Goal: Check status

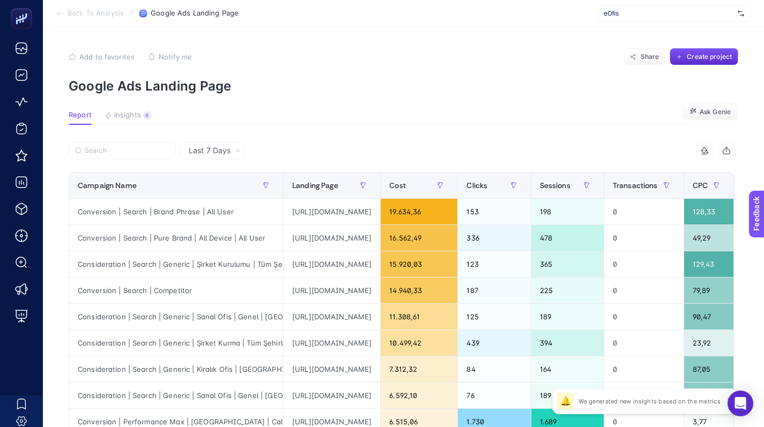
click at [636, 13] on span "eOfis" at bounding box center [669, 13] width 130 height 9
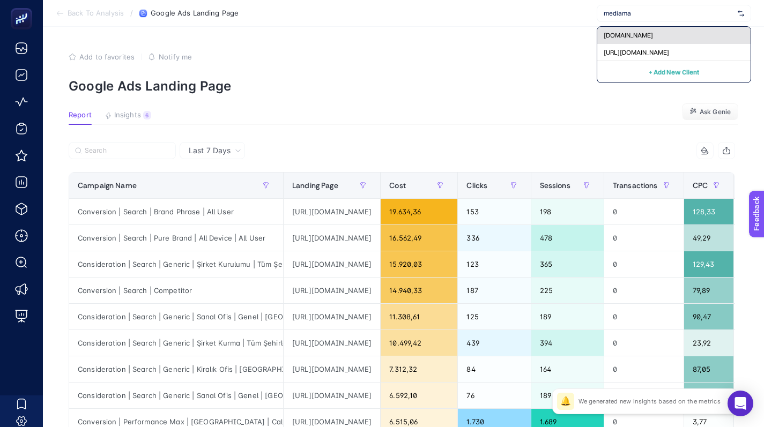
type input "mediama"
click at [669, 44] on div "[DOMAIN_NAME]" at bounding box center [673, 52] width 153 height 17
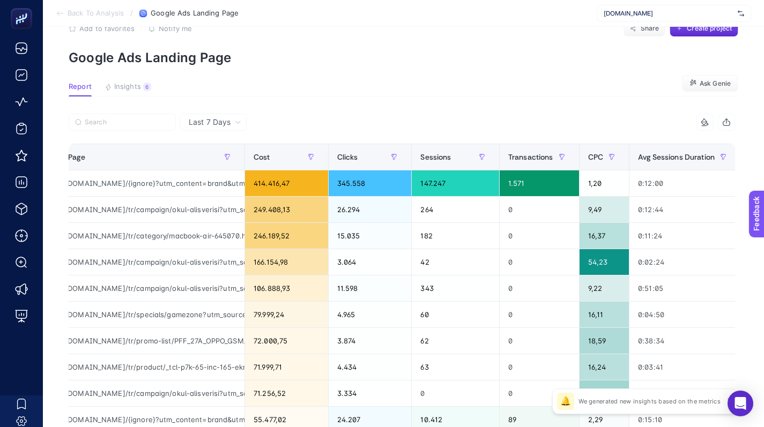
scroll to position [0, 5]
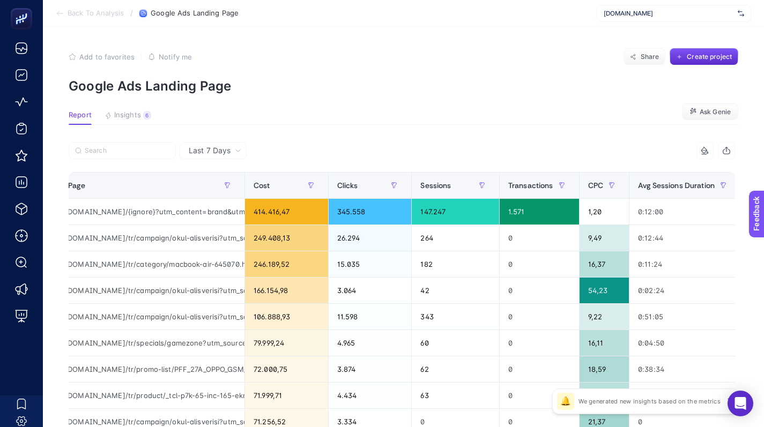
click at [549, 79] on p "Google Ads Landing Page" at bounding box center [404, 86] width 670 height 16
click at [490, 152] on div "9 items selected" at bounding box center [568, 150] width 333 height 17
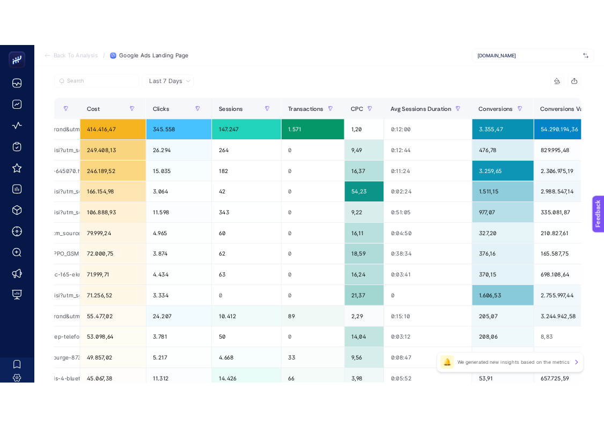
scroll to position [108, 5]
